Goal: Find specific page/section: Find specific page/section

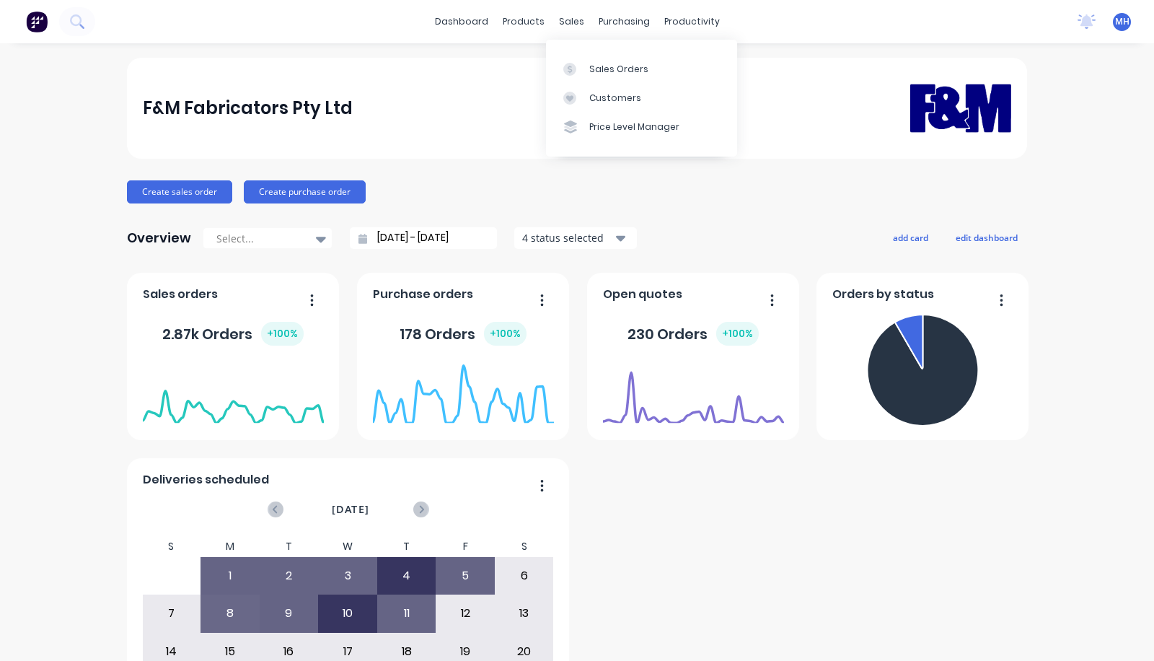
click at [599, 101] on div "Customers" at bounding box center [616, 98] width 52 height 13
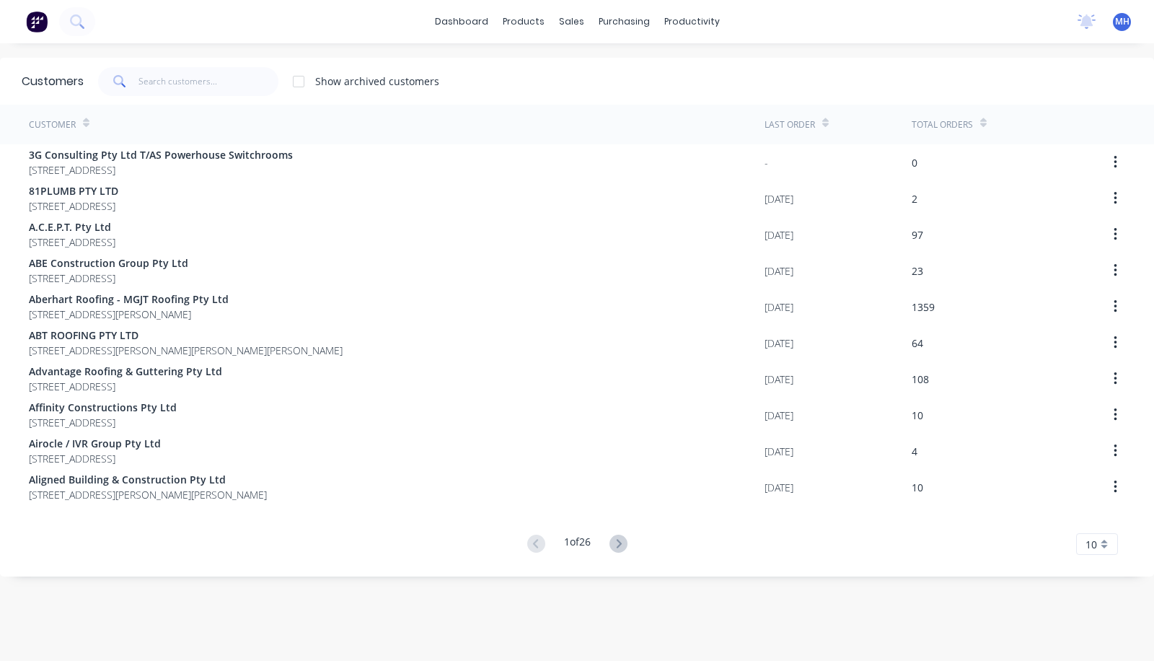
click at [336, 211] on div "81PLUMB PTY LTD [STREET_ADDRESS]" at bounding box center [397, 198] width 736 height 36
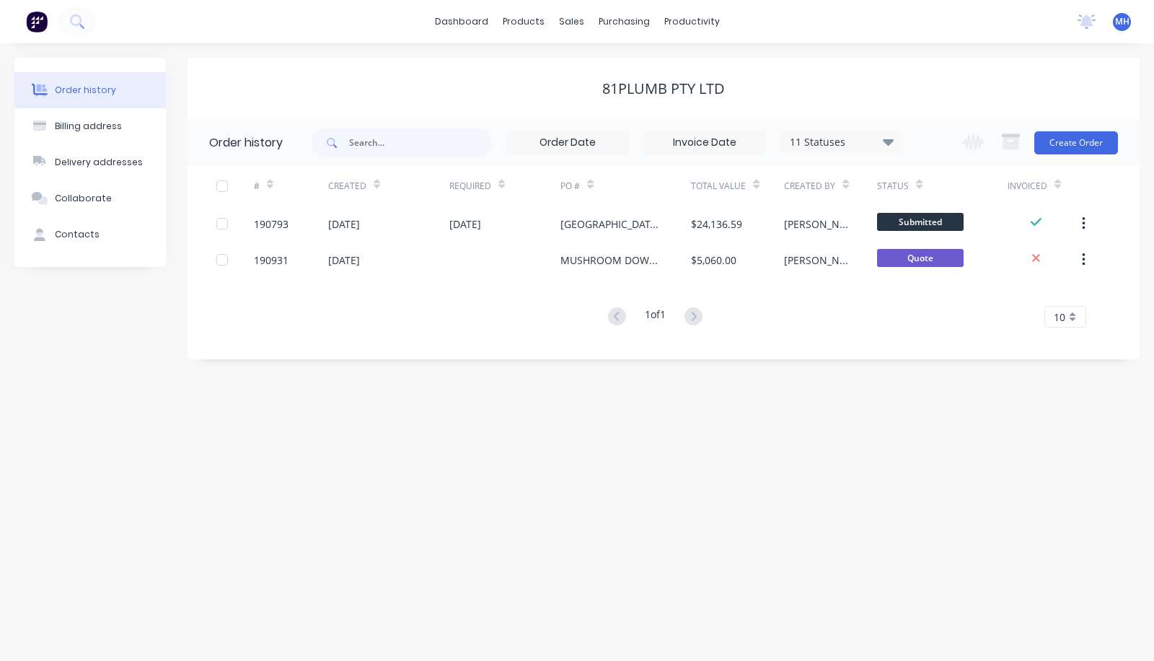
click at [689, 268] on div "MUSHROOM DOWNPIPE" at bounding box center [626, 260] width 131 height 36
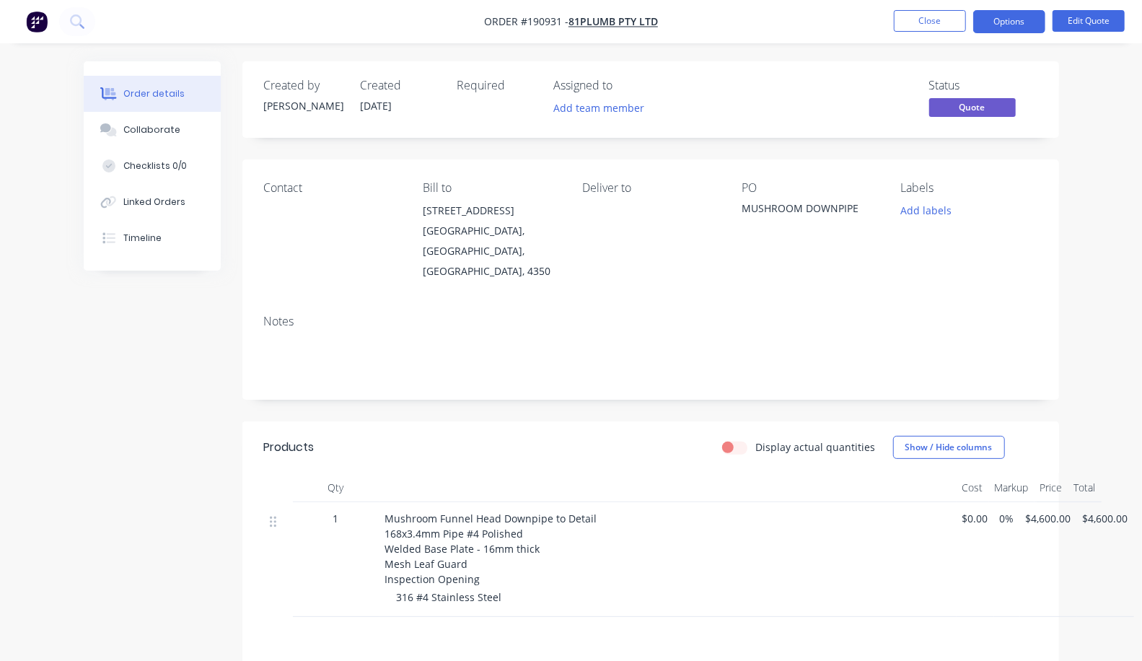
click at [929, 15] on button "Close" at bounding box center [930, 21] width 72 height 22
